Goal: Task Accomplishment & Management: Manage account settings

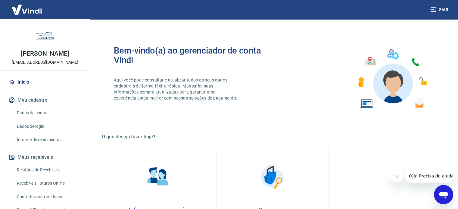
scroll to position [30, 0]
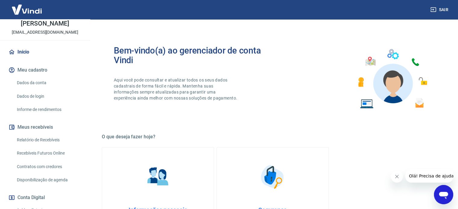
click at [45, 84] on link "Dados da conta" at bounding box center [48, 83] width 68 height 12
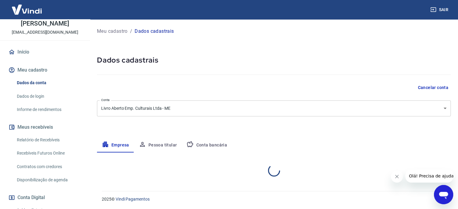
select select "SP"
select select "business"
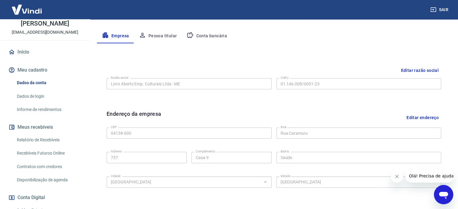
scroll to position [104, 0]
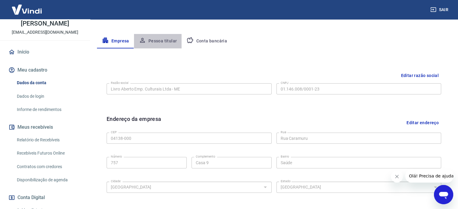
click at [169, 44] on button "Pessoa titular" at bounding box center [158, 41] width 48 height 14
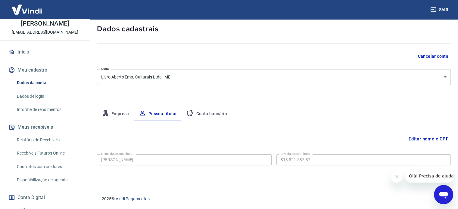
scroll to position [1, 0]
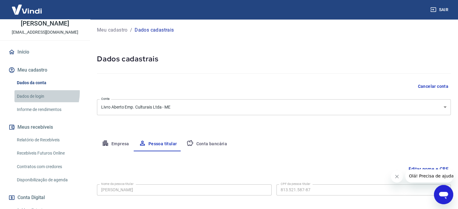
click at [35, 92] on link "Dados de login" at bounding box center [48, 96] width 68 height 12
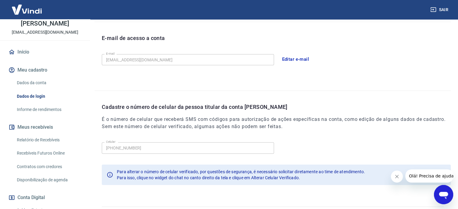
scroll to position [176, 0]
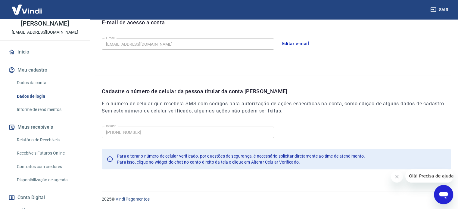
click at [447, 193] on icon "Abrir janela de mensagens" at bounding box center [443, 195] width 9 height 7
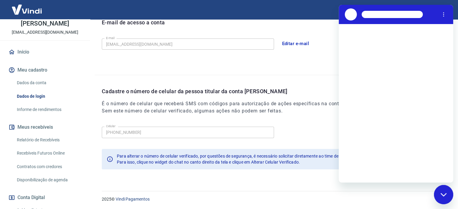
scroll to position [0, 0]
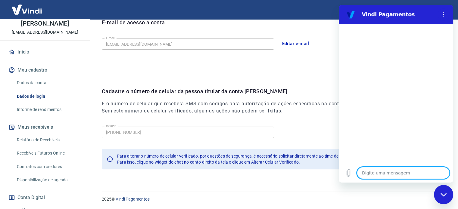
click at [370, 173] on textarea at bounding box center [403, 173] width 93 height 12
type textarea "a"
type textarea "x"
type textarea "al"
type textarea "x"
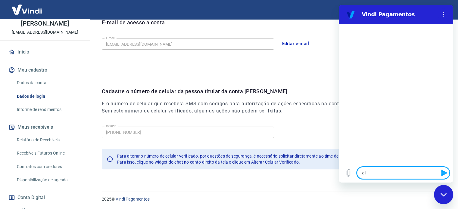
type textarea "ale"
type textarea "x"
type textarea "al"
type textarea "x"
type textarea "alt"
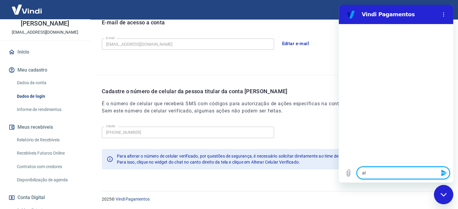
type textarea "x"
type textarea "alte"
type textarea "x"
type textarea "alter"
type textarea "x"
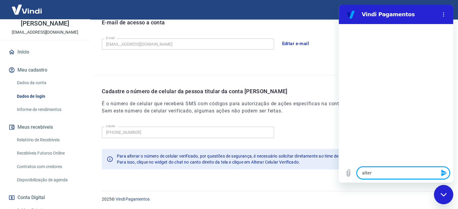
type textarea "altera"
type textarea "x"
type textarea "alterar"
type textarea "x"
type textarea "alterar"
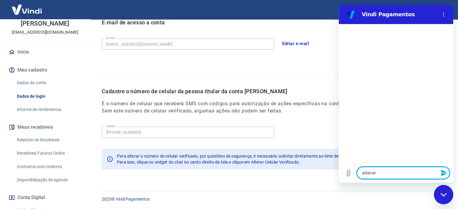
type textarea "x"
type textarea "alterar c"
type textarea "x"
type textarea "alterar ce"
type textarea "x"
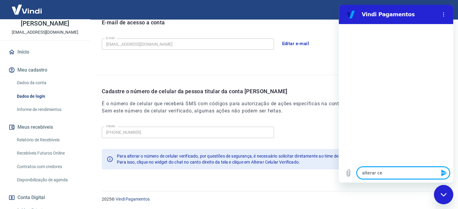
type textarea "alterar cel"
type textarea "x"
type textarea "alterar celu"
type textarea "x"
type textarea "alterar celul"
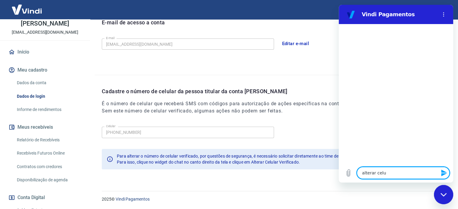
type textarea "x"
type textarea "alterar celula"
type textarea "x"
type textarea "alterar celular"
type textarea "x"
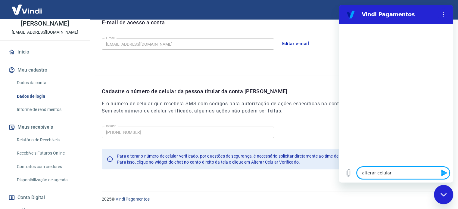
type textarea "alterar celular"
type textarea "x"
type textarea "alterar celular v"
type textarea "x"
type textarea "alterar celular ve"
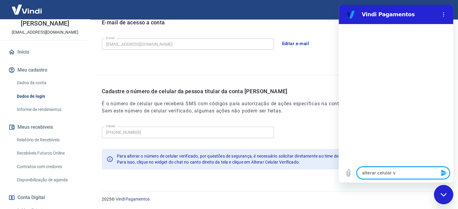
type textarea "x"
type textarea "alterar celular ver"
type textarea "x"
type textarea "alterar celular veri"
type textarea "x"
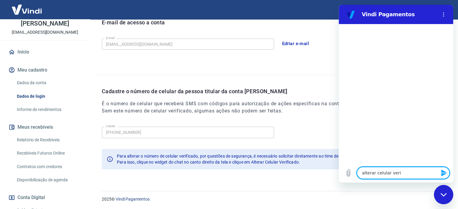
type textarea "alterar celular verif"
type textarea "x"
type textarea "alterar celular verifi"
type textarea "x"
type textarea "alterar celular verific"
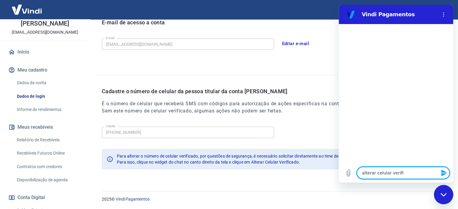
type textarea "x"
type textarea "alterar celular verifica"
type textarea "x"
type textarea "alterar celular verificad"
type textarea "x"
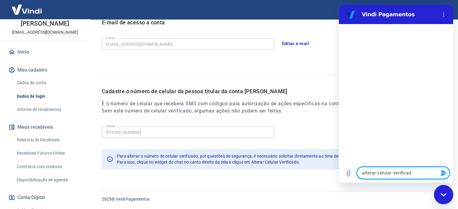
type textarea "alterar celular verificado"
type textarea "x"
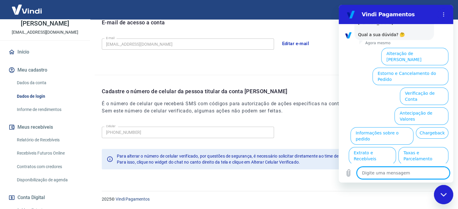
scroll to position [52, 0]
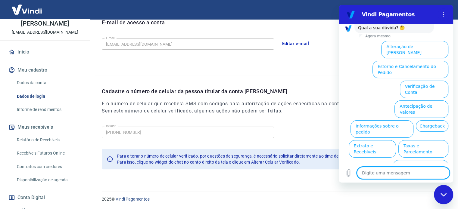
click at [398, 160] on button "Alterar celular verificado" at bounding box center [421, 168] width 56 height 17
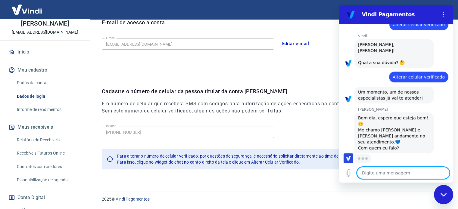
scroll to position [17, 0]
type textarea "x"
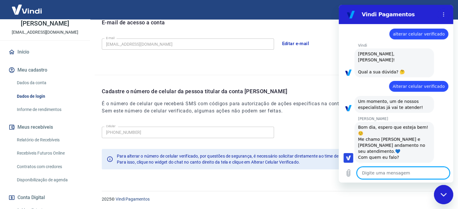
scroll to position [14, 0]
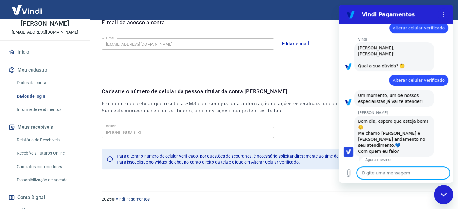
type textarea "M"
type textarea "x"
type textarea "MA"
type textarea "x"
type textarea "MAr"
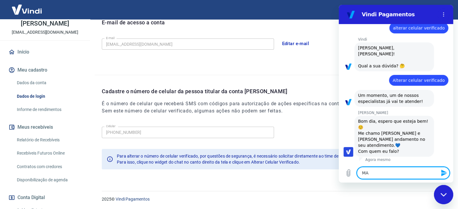
type textarea "x"
type textarea "MArc"
type textarea "x"
type textarea "MArci"
type textarea "x"
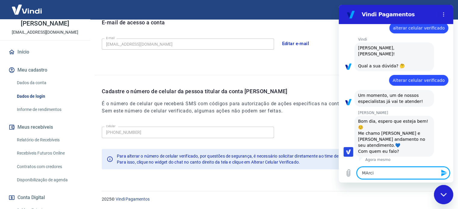
type textarea "MArcio"
type textarea "x"
type textarea "MArci"
type textarea "x"
type textarea "MArc"
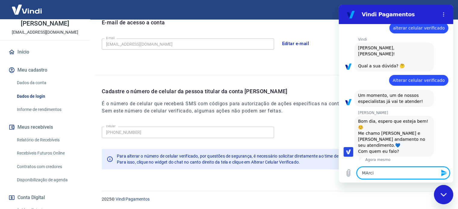
type textarea "x"
type textarea "MAr"
type textarea "x"
type textarea "MA"
type textarea "x"
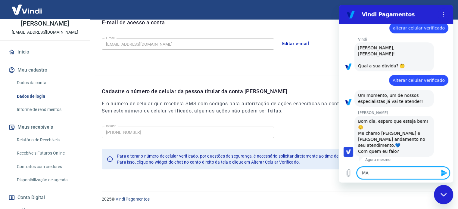
type textarea "M"
type textarea "x"
type textarea "Ma"
type textarea "x"
type textarea "Mar"
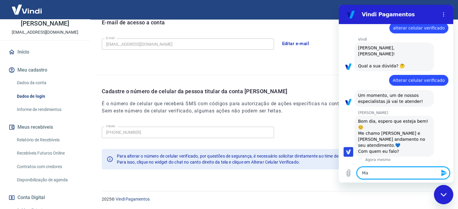
type textarea "x"
type textarea "Marc"
type textarea "x"
type textarea "Marci"
type textarea "x"
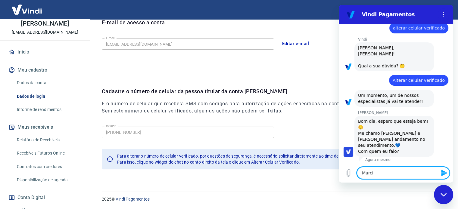
type textarea "Marcio"
type textarea "x"
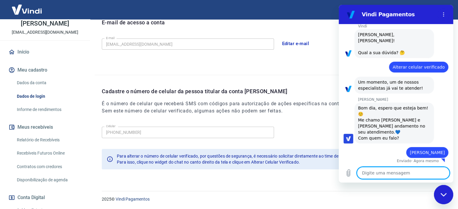
scroll to position [28, 0]
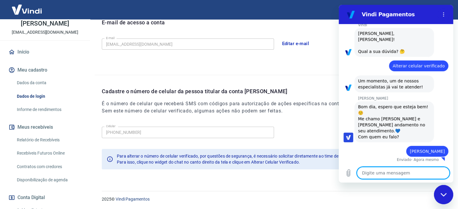
type textarea "x"
click at [390, 174] on textarea at bounding box center [403, 173] width 93 height 12
type textarea "G"
type textarea "x"
type textarea "Go"
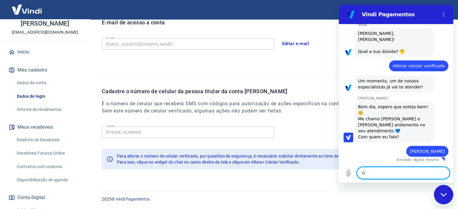
type textarea "x"
type textarea "Gos"
type textarea "x"
type textarea "Gost"
type textarea "x"
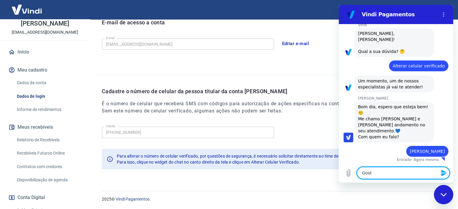
type textarea "Gosta"
type textarea "x"
type textarea "Gostar"
type textarea "x"
type textarea "Gostari"
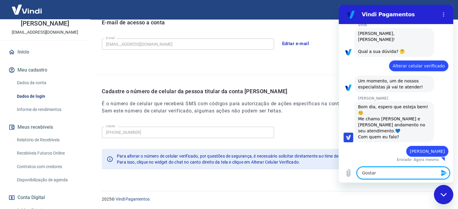
type textarea "x"
type textarea "Gostaria"
type textarea "x"
type textarea "Gostaria"
type textarea "x"
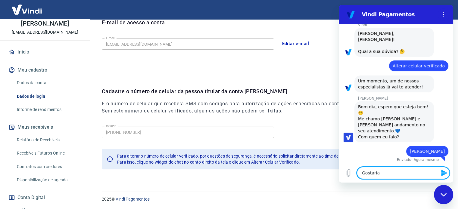
type textarea "Gostaria d"
type textarea "x"
type textarea "Gostaria de"
type textarea "x"
type textarea "Gostaria de"
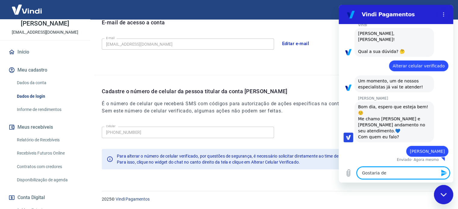
type textarea "x"
type textarea "Gostaria de a"
type textarea "x"
type textarea "Gostaria de al"
type textarea "x"
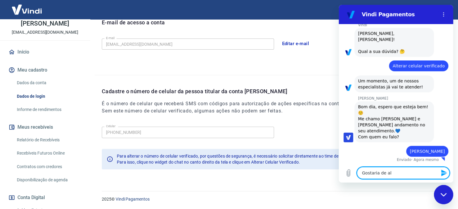
type textarea "Gostaria de alt"
type textarea "x"
type textarea "Gostaria de alte"
type textarea "x"
type textarea "Gostaria de alter"
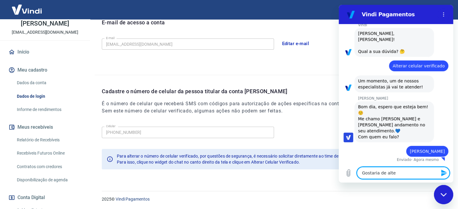
type textarea "x"
type textarea "Gostaria de altera"
type textarea "x"
type textarea "Gostaria de alterar"
type textarea "x"
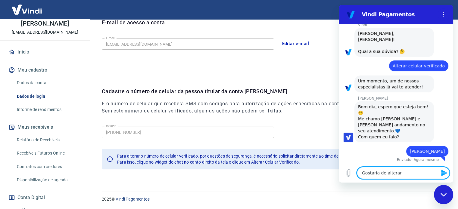
type textarea "Gostaria de alterar"
type textarea "x"
type textarea "Gostaria de alterar c"
type textarea "x"
type textarea "Gostaria de alterar ce"
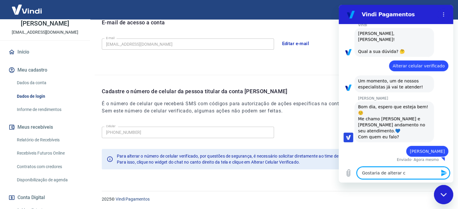
type textarea "x"
type textarea "Gostaria de alterar cel"
type textarea "x"
type textarea "Gostaria de alterar cela"
type textarea "x"
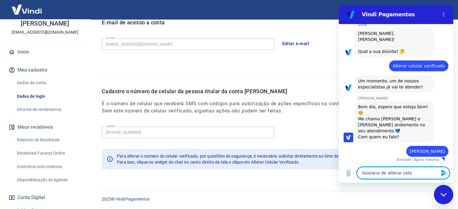
type textarea "Gostaria de alterar cel"
type textarea "x"
type textarea "Gostaria de alterar celu"
type textarea "x"
type textarea "Gostaria de alterar celul"
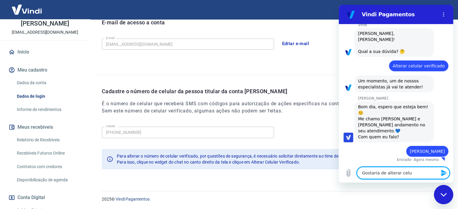
type textarea "x"
type textarea "Gostaria de alterar celula"
type textarea "x"
type textarea "Gostaria de alterar celular"
type textarea "x"
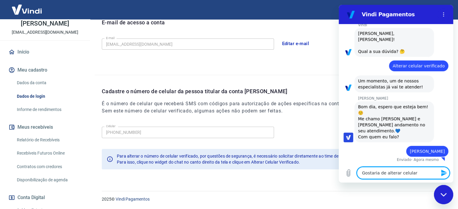
type textarea "Gostaria de alterar celular"
type textarea "x"
type textarea "Gostaria de alterar celular v"
type textarea "x"
type textarea "Gostaria de alterar celular ve"
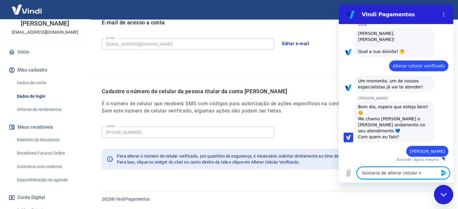
type textarea "x"
type textarea "Gostaria de alterar celular ver"
type textarea "x"
type textarea "Gostaria de alterar celular veri"
type textarea "x"
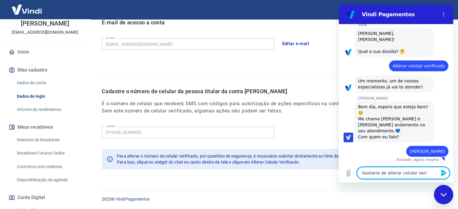
type textarea "Gostaria de alterar celular verif"
type textarea "x"
type textarea "Gostaria de alterar celular verifi"
type textarea "x"
type textarea "Gostaria de alterar celular verific"
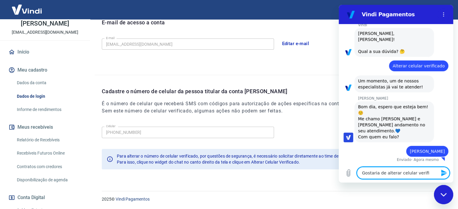
type textarea "x"
type textarea "Gostaria de alterar celular verifica"
type textarea "x"
type textarea "Gostaria de alterar celular verificad"
type textarea "x"
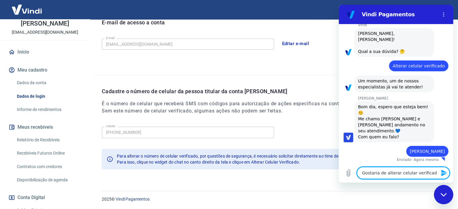
type textarea "Gostaria de alterar celular verificado"
type textarea "x"
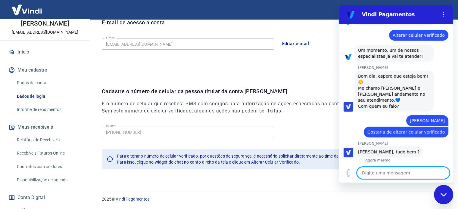
scroll to position [59, 0]
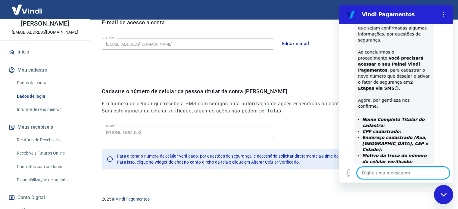
type textarea "x"
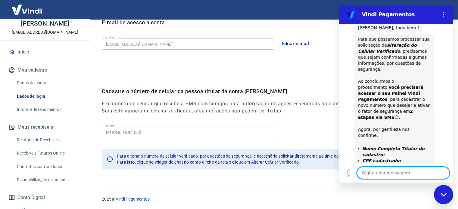
scroll to position [243, 0]
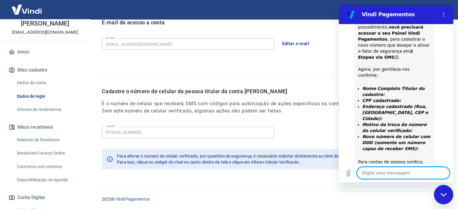
click at [395, 171] on textarea at bounding box center [403, 173] width 93 height 12
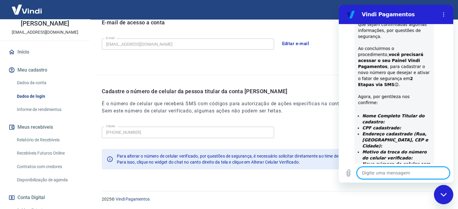
scroll to position [213, 0]
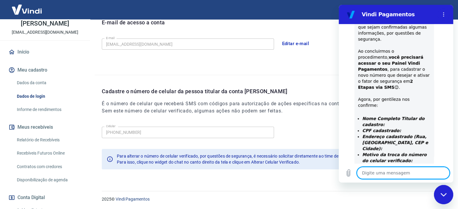
click at [386, 175] on textarea at bounding box center [403, 173] width 93 height 12
type textarea "M"
type textarea "x"
type textarea "MA"
type textarea "x"
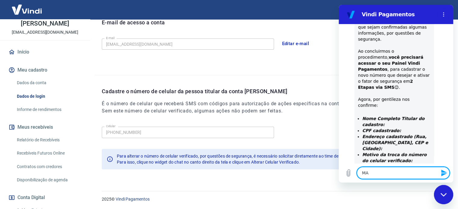
type textarea "MAr"
type textarea "x"
type textarea "MArc"
type textarea "x"
type textarea "MArci"
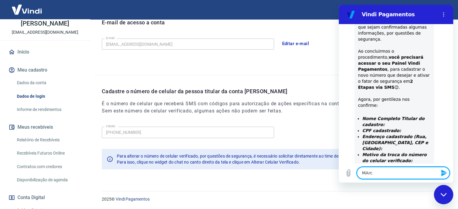
type textarea "x"
type textarea "MArcio"
type textarea "x"
type textarea "MArcio"
type textarea "x"
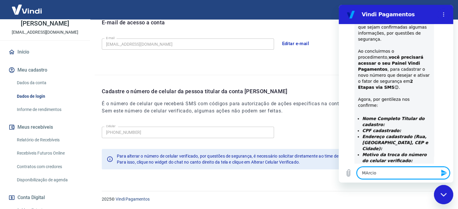
type textarea "MArcio"
type textarea "x"
type textarea "MArci"
type textarea "x"
type textarea "MArc"
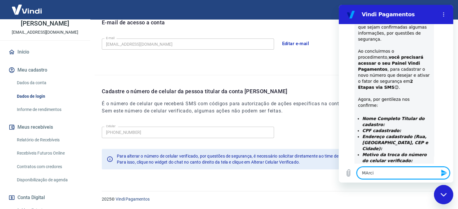
type textarea "x"
type textarea "MAr"
type textarea "x"
type textarea "MA"
type textarea "x"
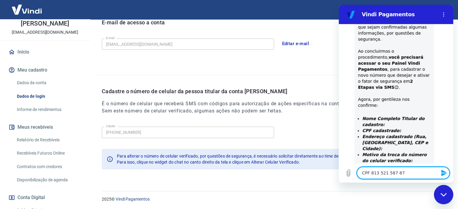
click at [400, 171] on textarea "CPF 813 521 587 87" at bounding box center [403, 173] width 93 height 12
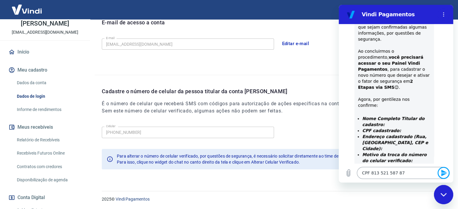
click button "Enviar mensagem" at bounding box center [444, 173] width 12 height 12
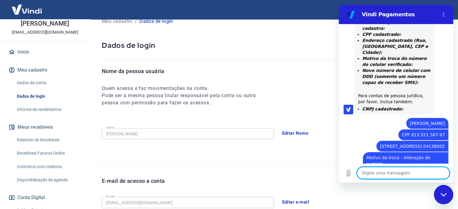
scroll to position [0, 0]
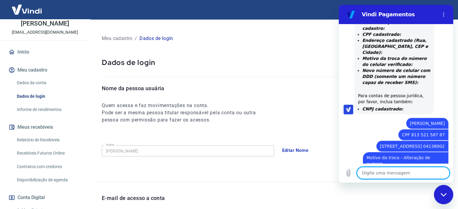
click at [374, 175] on textarea at bounding box center [403, 173] width 93 height 12
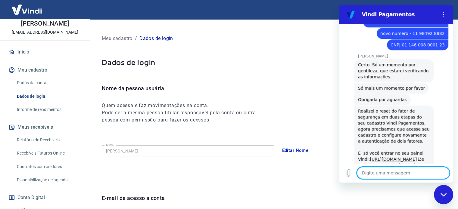
scroll to position [453, 0]
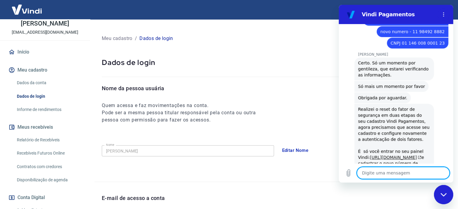
click at [393, 155] on link "https://signin.yapay.com.br/login/intermediador" at bounding box center [396, 157] width 52 height 5
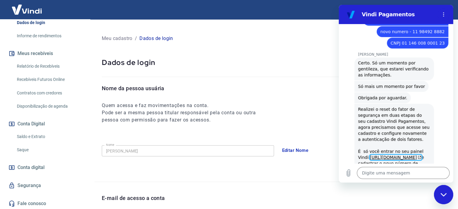
scroll to position [105, 0]
click at [48, 187] on link "Segurança" at bounding box center [45, 184] width 76 height 13
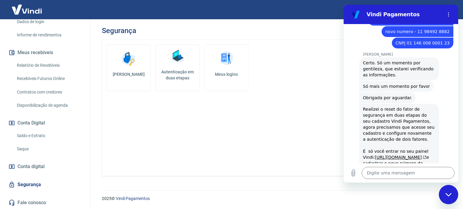
click at [166, 70] on h5 "Autenticação em duas etapas" at bounding box center [177, 75] width 39 height 12
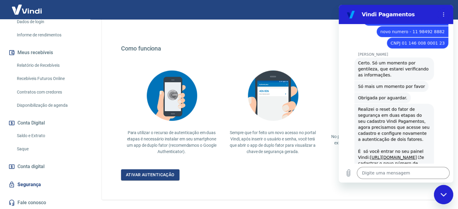
scroll to position [117, 0]
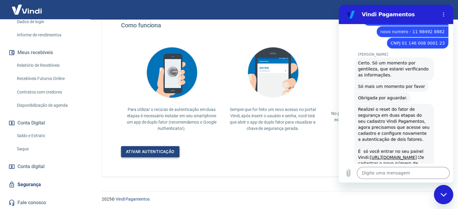
click at [155, 155] on link "Ativar autenticação" at bounding box center [150, 151] width 58 height 11
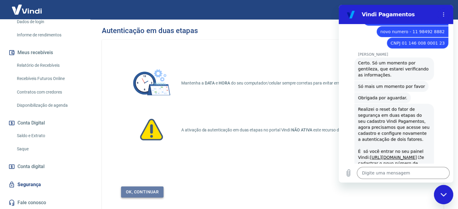
click at [157, 189] on link "Ok, continuar" at bounding box center [142, 192] width 42 height 11
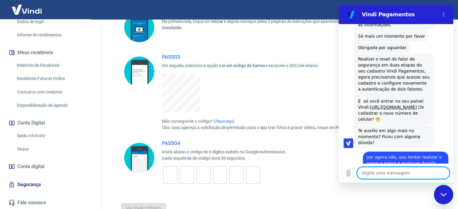
scroll to position [120, 0]
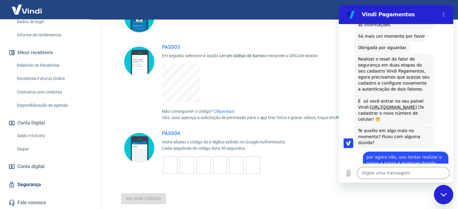
click at [175, 166] on input "tel" at bounding box center [170, 165] width 14 height 13
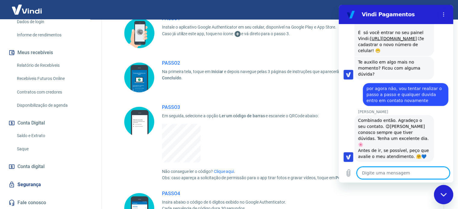
scroll to position [587, 0]
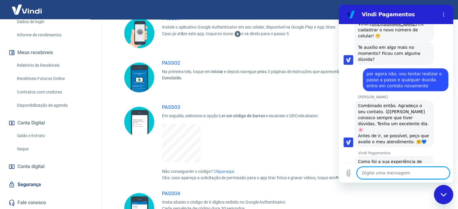
click at [399, 181] on button "Boa 👍" at bounding box center [407, 189] width 24 height 17
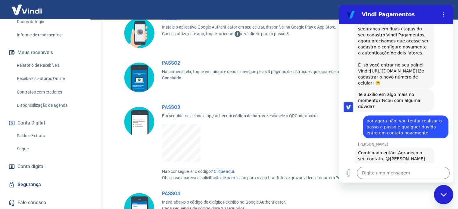
scroll to position [549, 0]
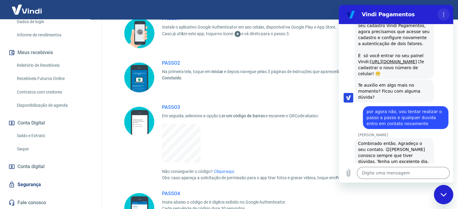
click at [445, 13] on icon "Menu de opções" at bounding box center [443, 14] width 5 height 5
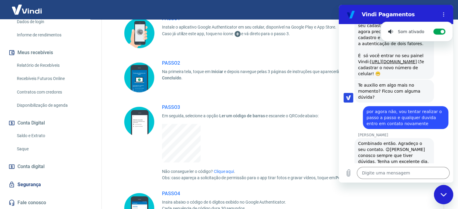
click at [419, 13] on h2 "Vindi Pagamentos" at bounding box center [398, 14] width 73 height 7
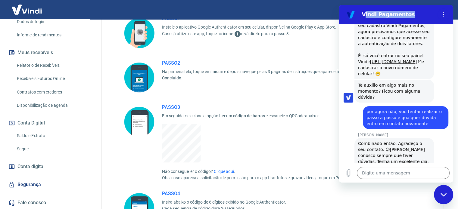
drag, startPoint x: 403, startPoint y: 13, endPoint x: 365, endPoint y: 23, distance: 39.4
click at [365, 23] on section "Vindi Pagamentos" at bounding box center [396, 14] width 114 height 19
click at [295, 106] on h5 "PASSO 3" at bounding box center [257, 108] width 190 height 6
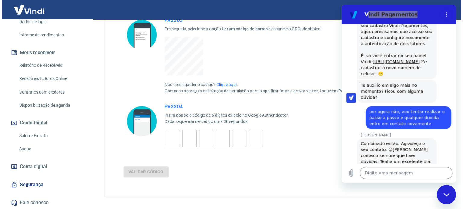
scroll to position [151, 0]
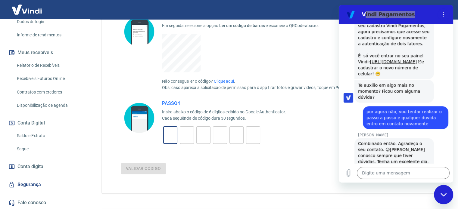
click at [167, 139] on input "tel" at bounding box center [170, 135] width 14 height 13
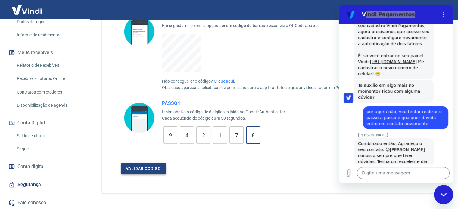
click at [161, 167] on button "Validar código" at bounding box center [143, 168] width 45 height 11
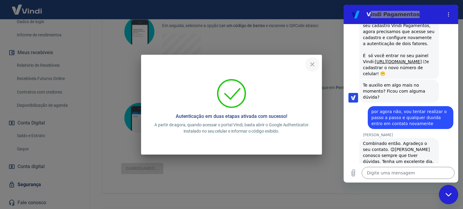
click at [313, 61] on icon "close" at bounding box center [311, 64] width 7 height 7
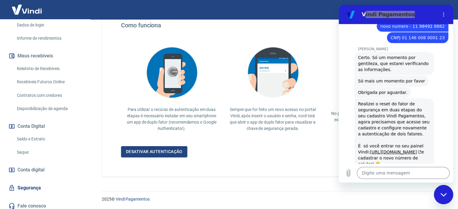
scroll to position [105, 0]
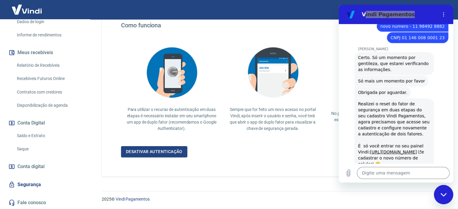
click at [39, 186] on link "Segurança" at bounding box center [45, 184] width 76 height 13
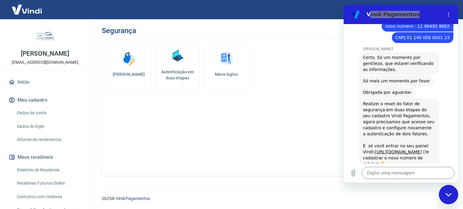
click at [37, 115] on link "Dados da conta" at bounding box center [48, 113] width 68 height 12
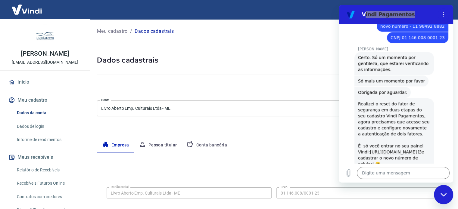
click at [33, 123] on link "Dados de login" at bounding box center [48, 126] width 68 height 12
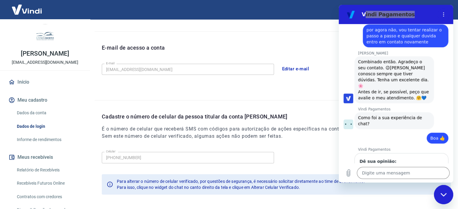
scroll to position [639, 0]
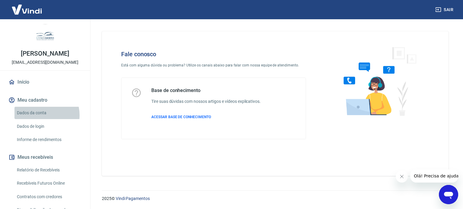
click at [39, 115] on link "Dados da conta" at bounding box center [48, 113] width 68 height 12
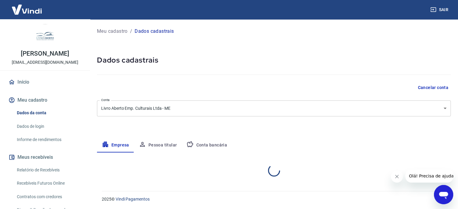
select select "SP"
select select "business"
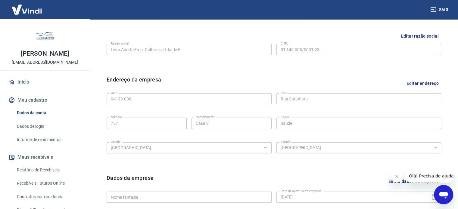
scroll to position [104, 0]
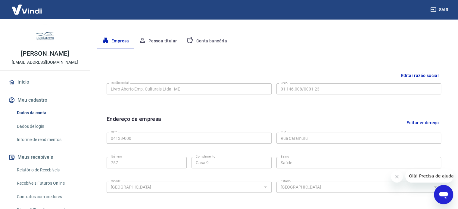
click at [161, 42] on button "Pessoa titular" at bounding box center [158, 41] width 48 height 14
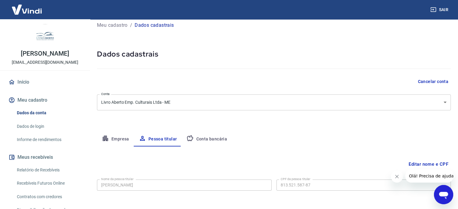
scroll to position [31, 0]
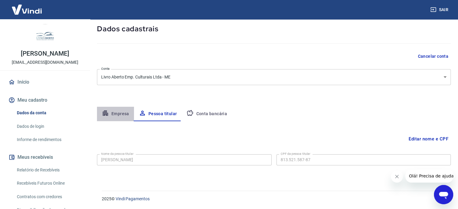
click at [123, 114] on button "Empresa" at bounding box center [115, 114] width 37 height 14
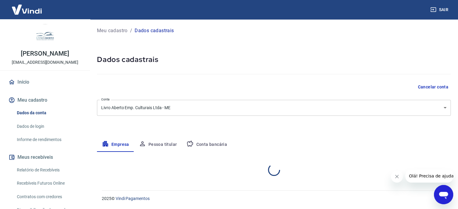
select select "SP"
select select "business"
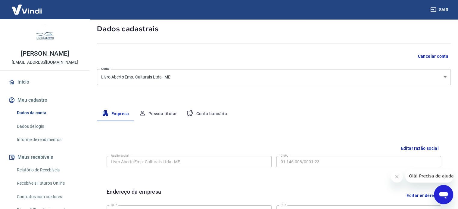
scroll to position [30, 0]
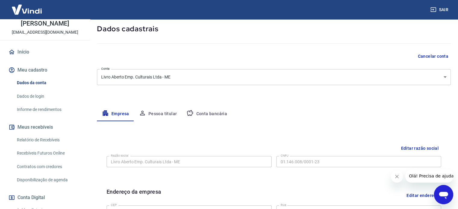
click at [37, 97] on link "Dados de login" at bounding box center [48, 96] width 68 height 12
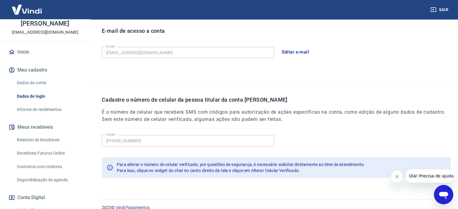
scroll to position [176, 0]
